Goal: Task Accomplishment & Management: Manage account settings

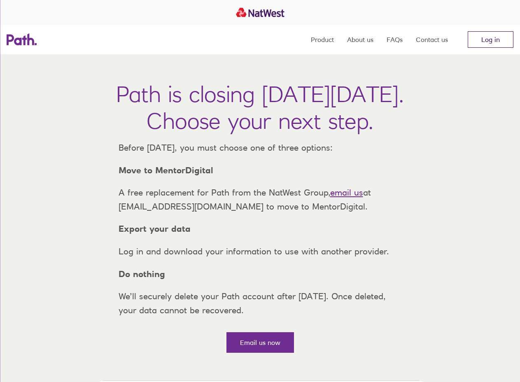
click at [490, 39] on link "Log in" at bounding box center [490, 39] width 46 height 16
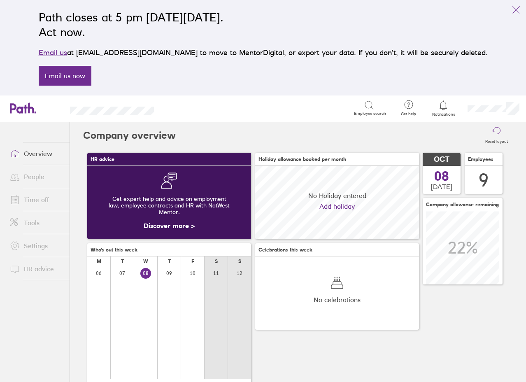
scroll to position [73, 164]
click at [39, 199] on link "Time off" at bounding box center [36, 199] width 66 height 16
